Goal: Information Seeking & Learning: Learn about a topic

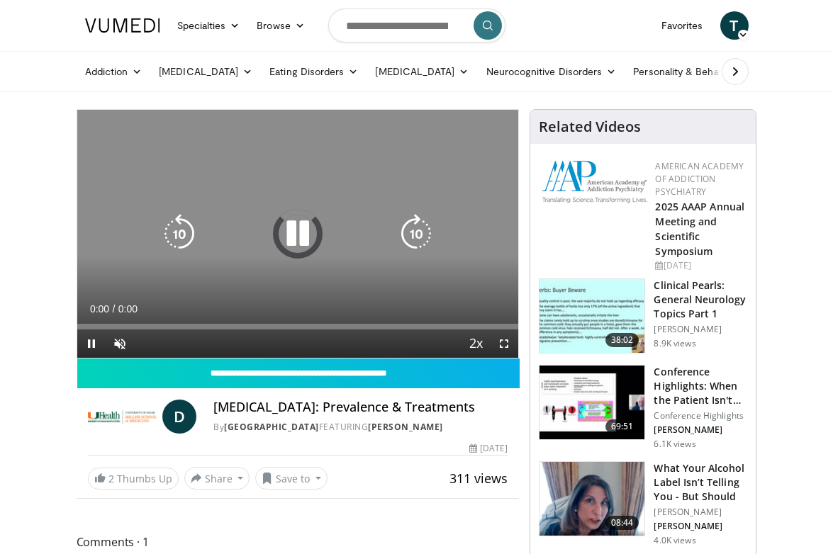
click at [360, 218] on div "10 seconds Tap to unmute" at bounding box center [297, 234] width 441 height 248
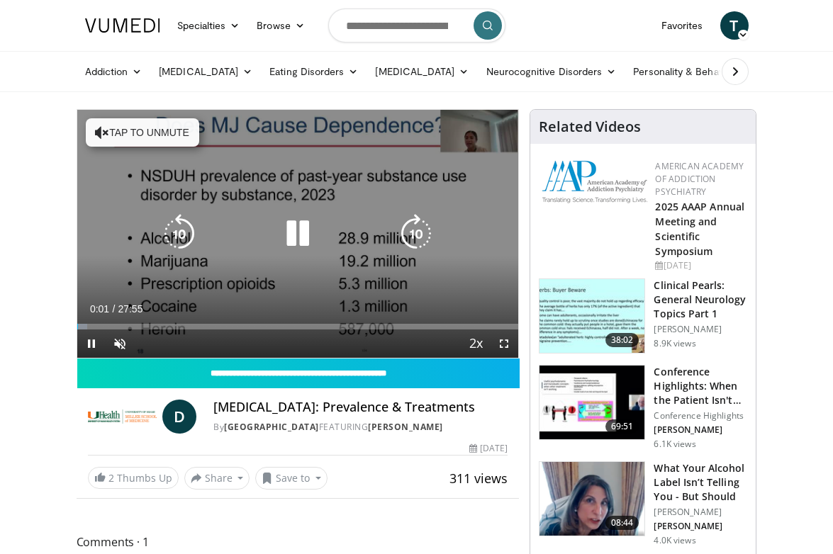
click at [295, 233] on icon "Video Player" at bounding box center [298, 234] width 40 height 40
click at [364, 232] on div "Video Player" at bounding box center [297, 234] width 265 height 28
click at [296, 235] on icon "Video Player" at bounding box center [298, 234] width 40 height 40
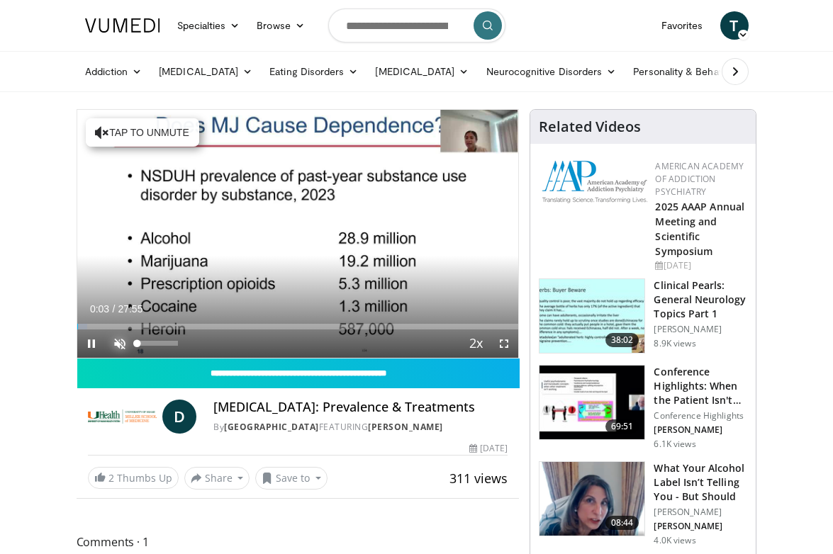
click at [120, 347] on span "Video Player" at bounding box center [120, 344] width 28 height 28
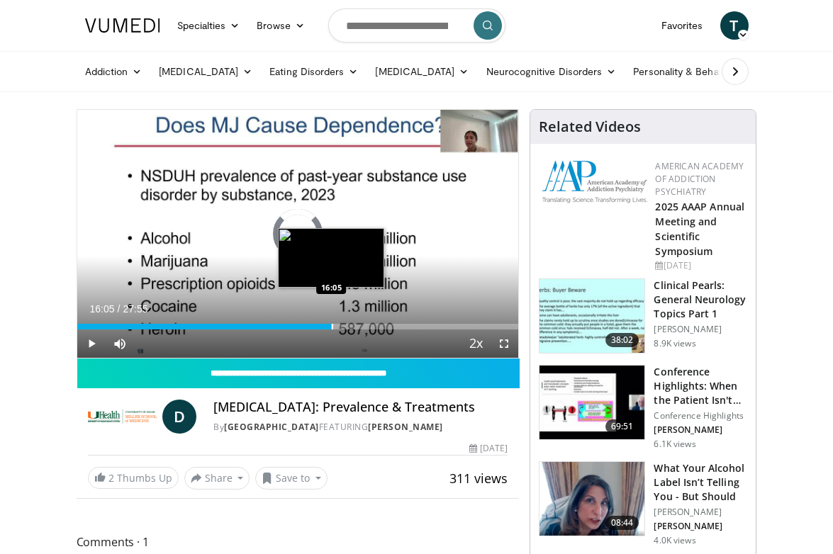
click at [332, 325] on div "Progress Bar" at bounding box center [332, 327] width 1 height 6
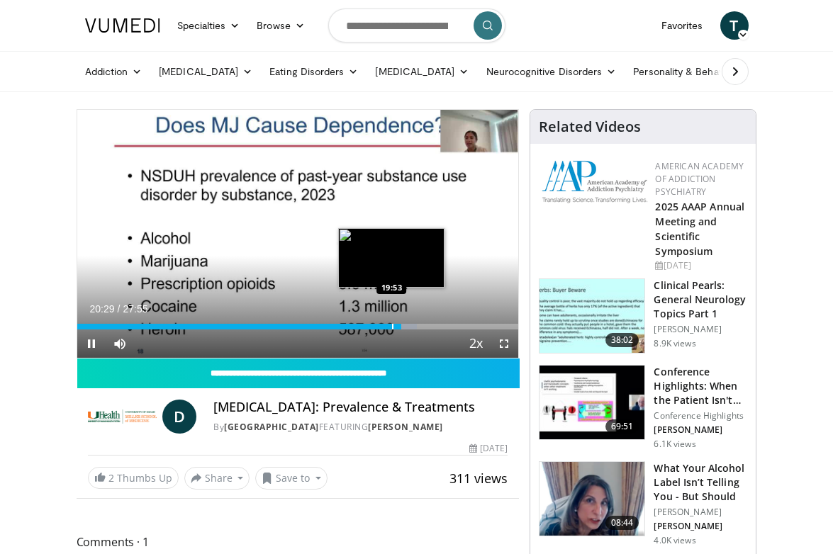
click at [392, 326] on div "Progress Bar" at bounding box center [392, 327] width 1 height 6
click at [384, 327] on div "Progress Bar" at bounding box center [384, 327] width 1 height 6
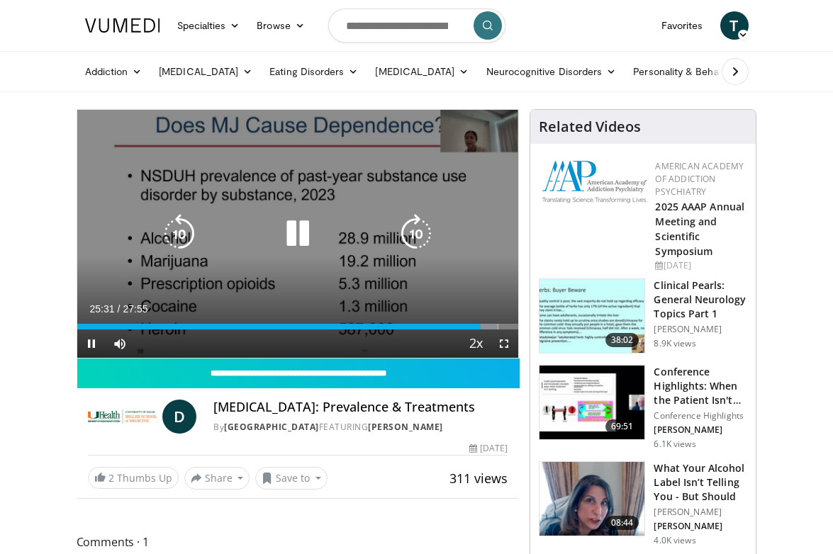
click at [328, 220] on div "Video Player" at bounding box center [297, 234] width 265 height 28
click at [305, 230] on icon "Video Player" at bounding box center [298, 234] width 40 height 40
click at [305, 228] on icon "Video Player" at bounding box center [298, 234] width 40 height 40
click at [300, 246] on icon "Video Player" at bounding box center [298, 234] width 40 height 40
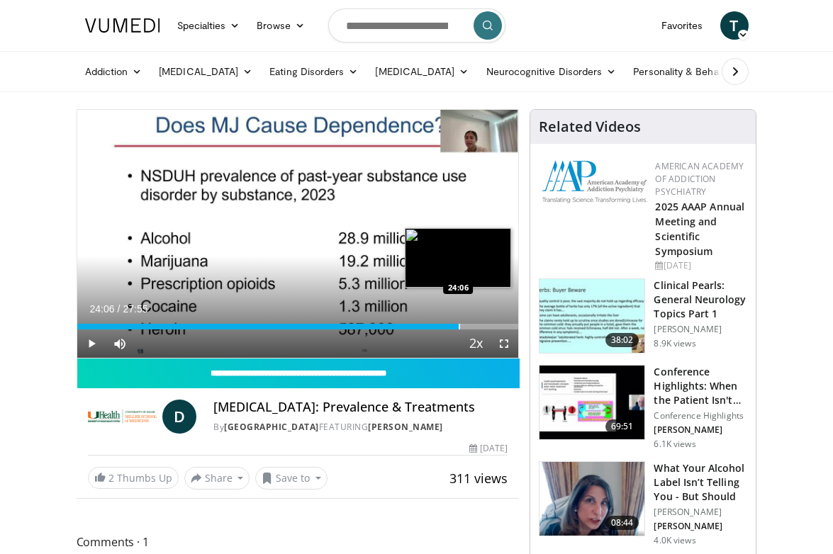
click at [458, 327] on div "Progress Bar" at bounding box center [458, 327] width 1 height 6
click at [468, 327] on div "Progress Bar" at bounding box center [468, 327] width 1 height 6
click at [478, 327] on div "Progress Bar" at bounding box center [478, 327] width 1 height 6
click at [487, 327] on div "Progress Bar" at bounding box center [487, 327] width 1 height 6
click at [497, 327] on div "Progress Bar" at bounding box center [497, 327] width 1 height 6
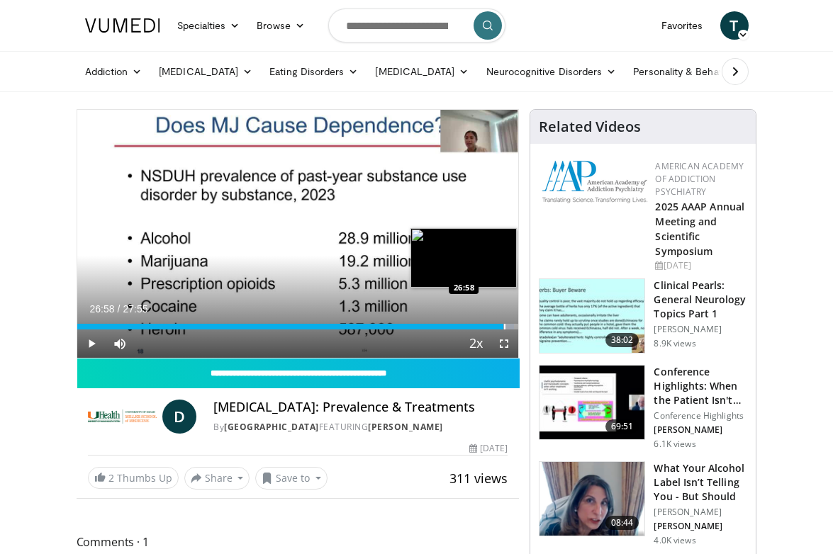
click at [504, 327] on div "Progress Bar" at bounding box center [504, 327] width 1 height 6
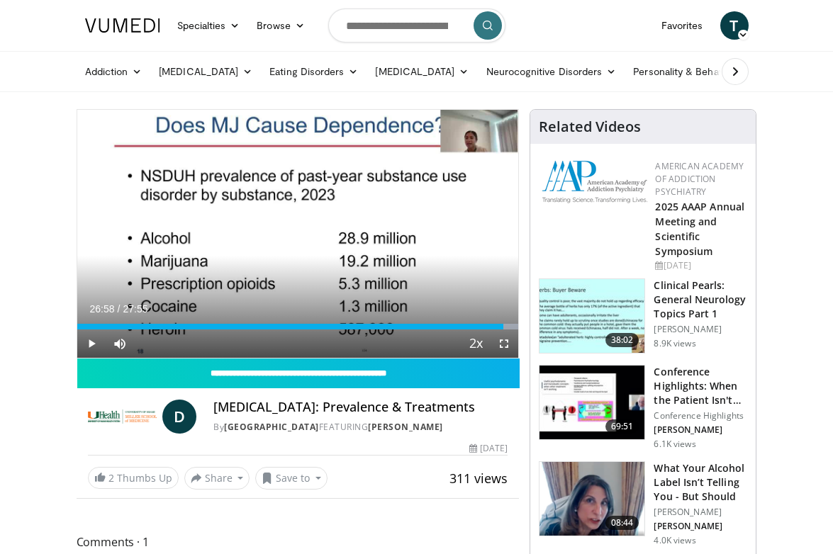
drag, startPoint x: 215, startPoint y: 409, endPoint x: 288, endPoint y: 420, distance: 73.8
click at [288, 415] on h4 "Cannabis Use Disorder: Prevalence & Treatments" at bounding box center [360, 408] width 294 height 16
copy h4 "Cannabis Use Disorder: Prevalence & Treatments"
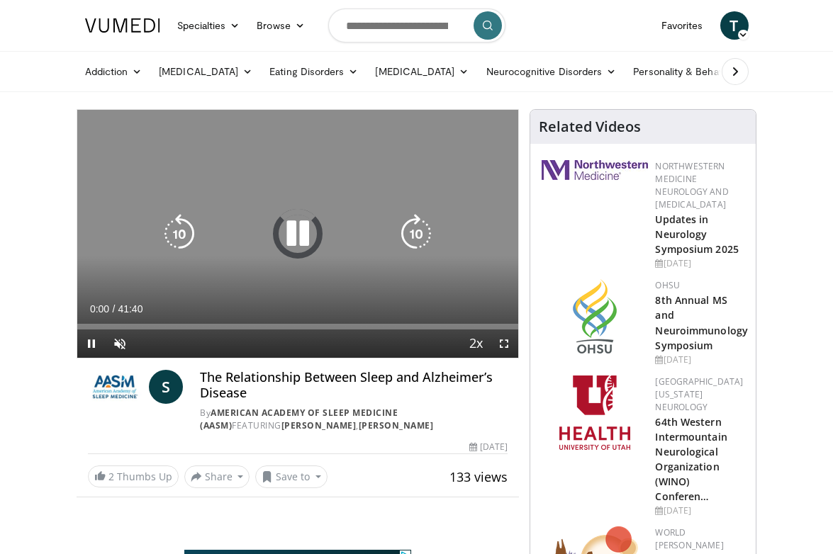
click at [315, 216] on icon "Video Player" at bounding box center [298, 234] width 40 height 40
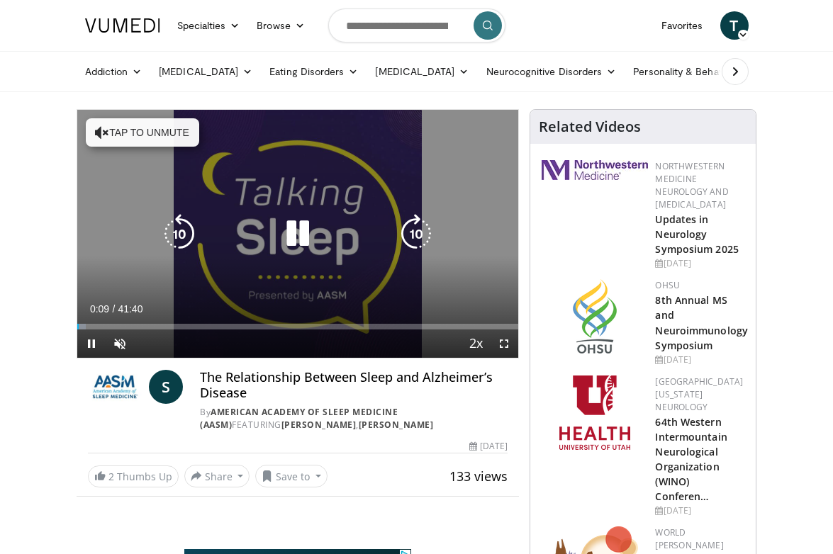
click at [293, 221] on icon "Video Player" at bounding box center [298, 234] width 40 height 40
click at [322, 255] on div "10 seconds Tap to unmute" at bounding box center [297, 234] width 441 height 248
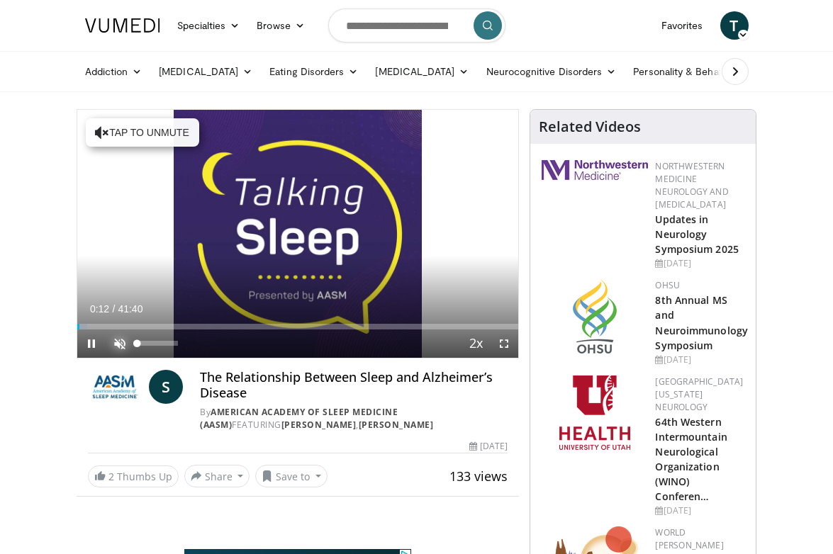
click at [116, 346] on span "Video Player" at bounding box center [120, 344] width 28 height 28
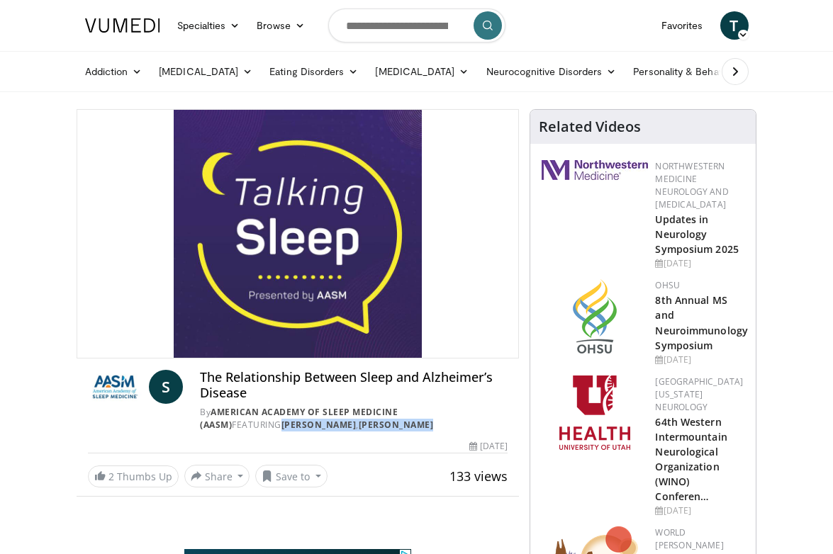
drag, startPoint x: 198, startPoint y: 429, endPoint x: 354, endPoint y: 426, distance: 155.9
click at [354, 426] on div "S The Relationship Between Sleep and Alzheimer’s Disease By American Academy of…" at bounding box center [298, 401] width 420 height 62
copy div "Seema Khosla , Brendan Lucey"
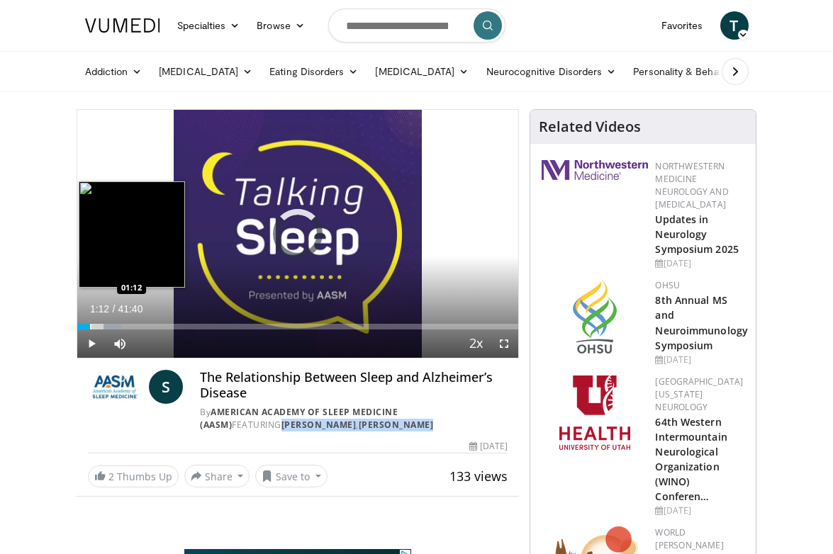
click at [90, 325] on div "Progress Bar" at bounding box center [90, 327] width 1 height 6
click at [86, 325] on div "Progress Bar" at bounding box center [86, 327] width 1 height 6
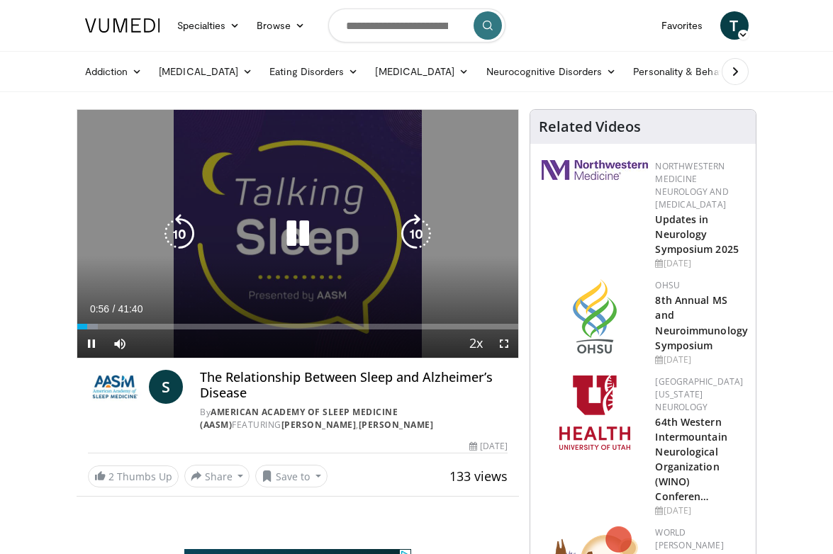
click at [255, 274] on div "10 seconds Tap to unmute" at bounding box center [297, 234] width 441 height 248
